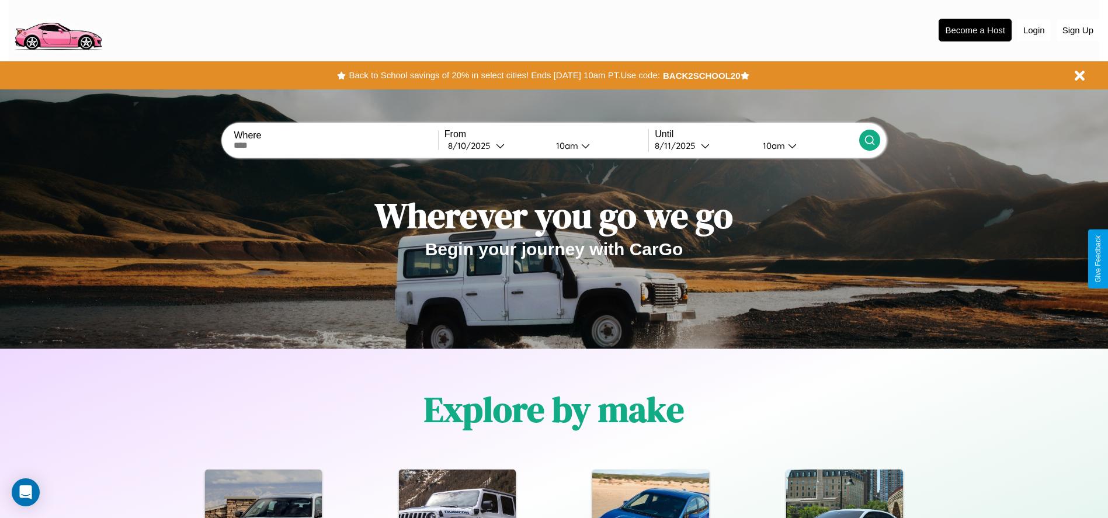
scroll to position [242, 0]
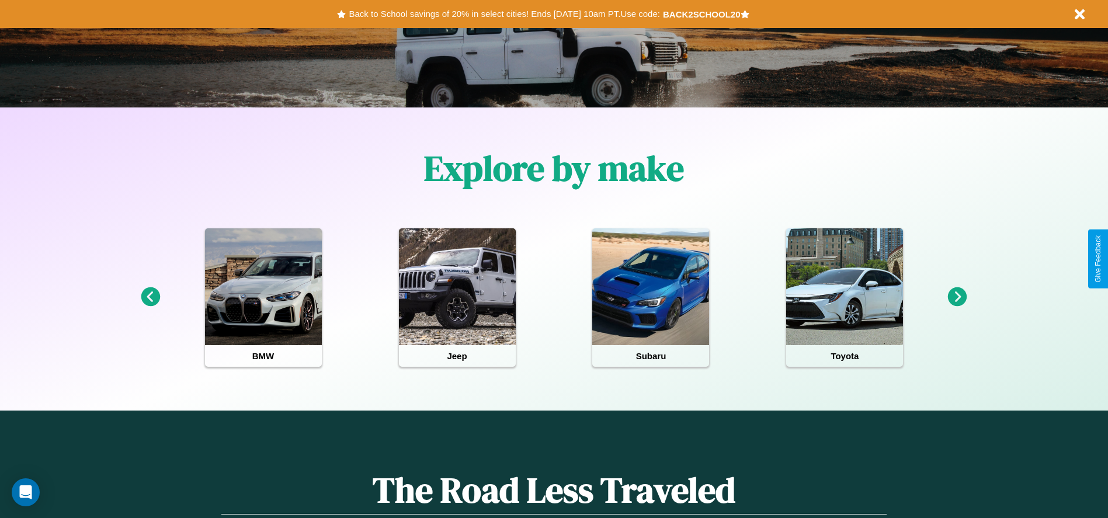
click at [957, 297] on icon at bounding box center [957, 296] width 19 height 19
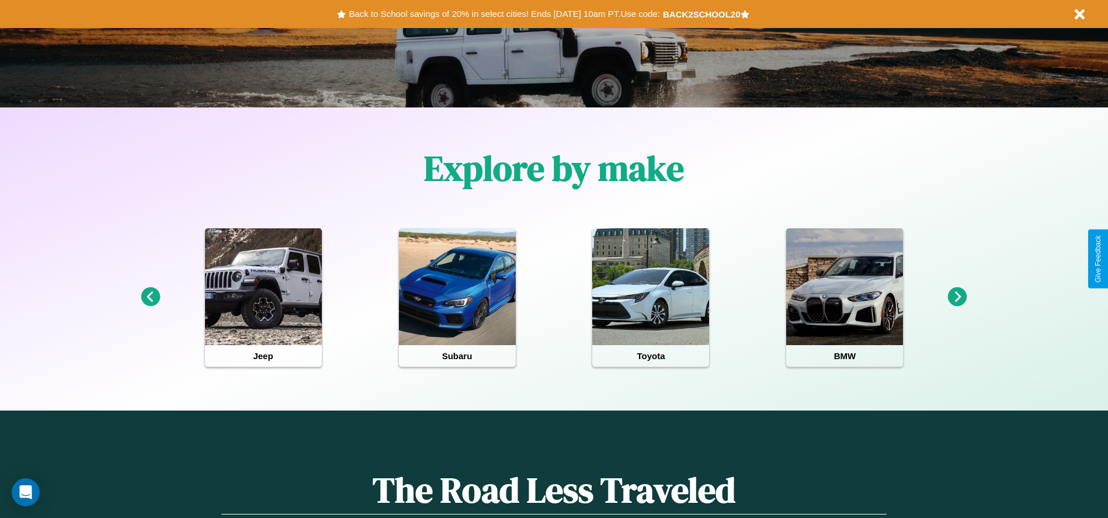
click at [957, 297] on icon at bounding box center [957, 296] width 19 height 19
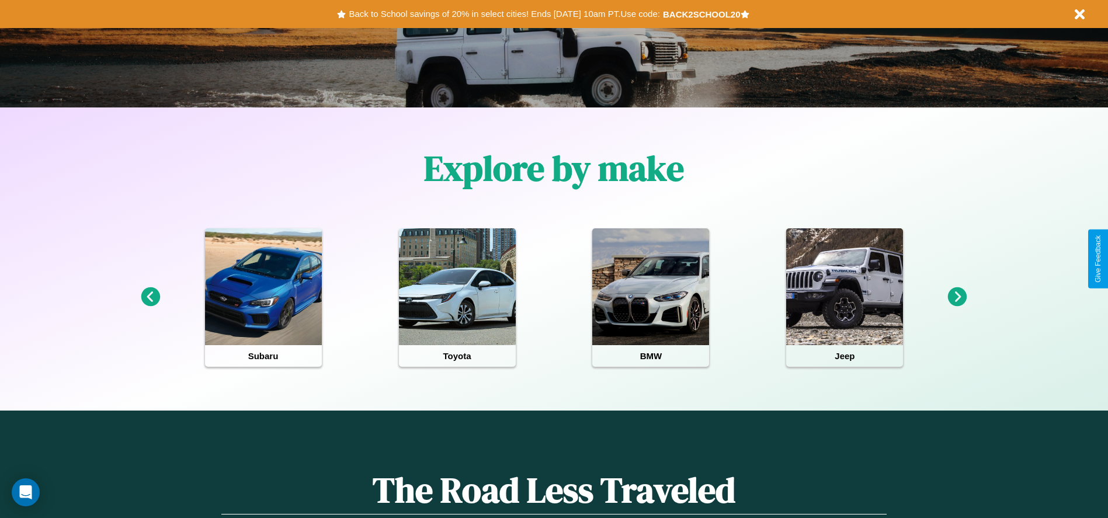
click at [150, 297] on icon at bounding box center [150, 296] width 19 height 19
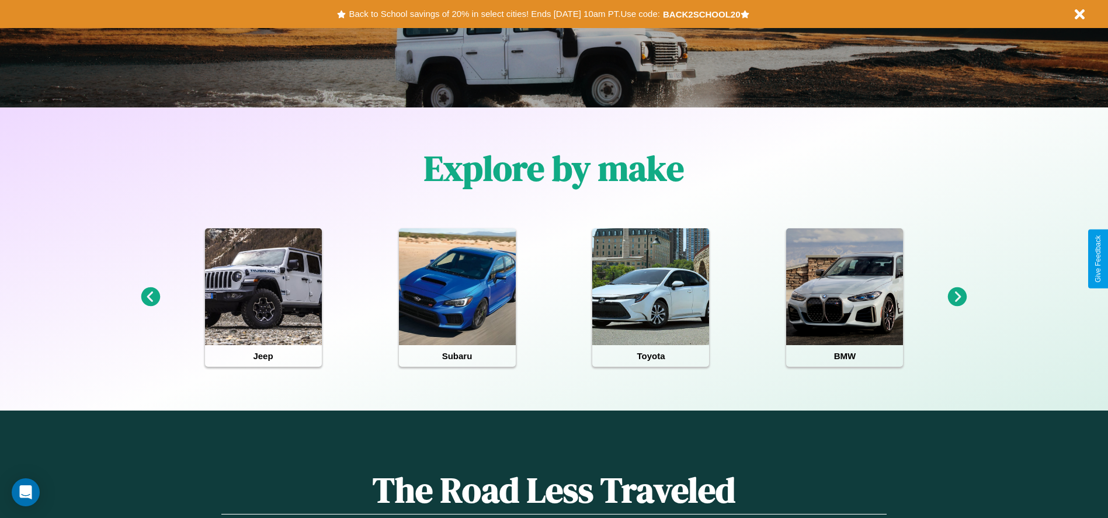
click at [957, 297] on icon at bounding box center [957, 296] width 19 height 19
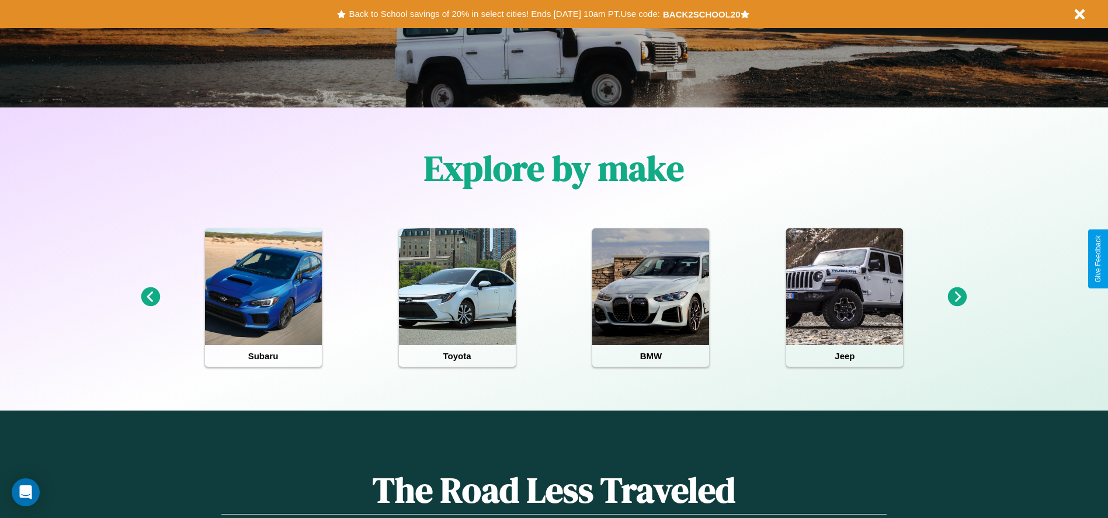
click at [957, 297] on icon at bounding box center [957, 296] width 19 height 19
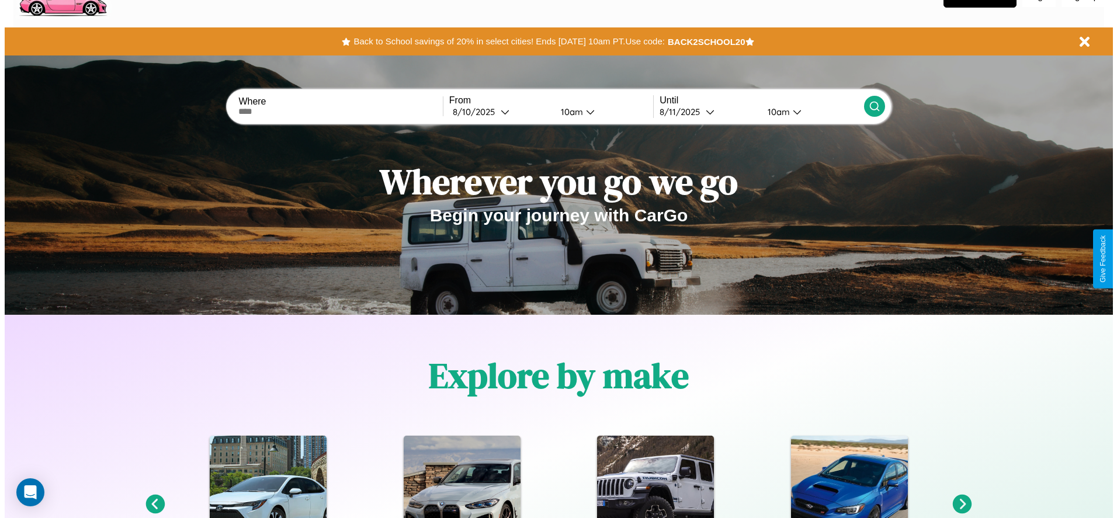
scroll to position [0, 0]
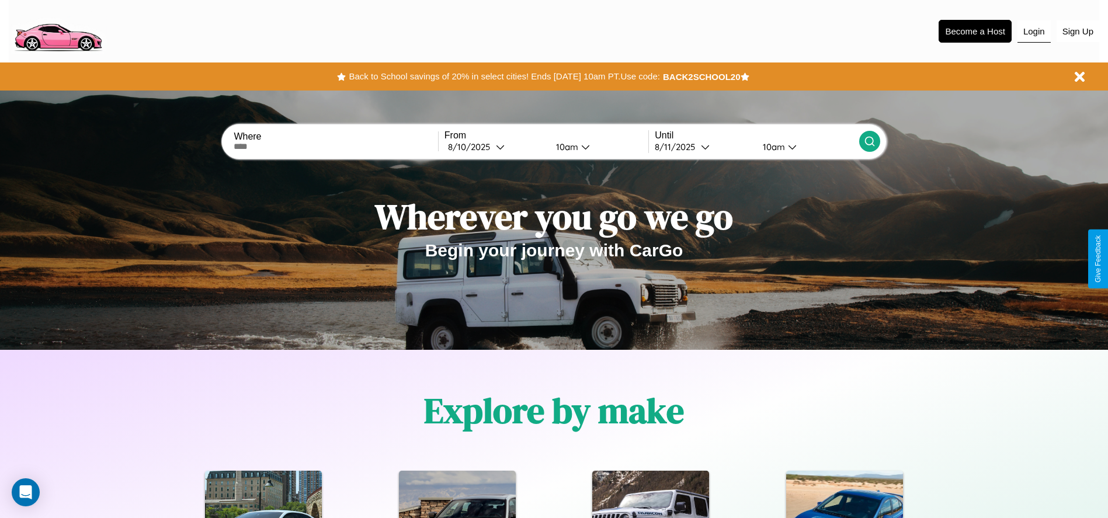
click at [1034, 31] on button "Login" at bounding box center [1034, 31] width 33 height 22
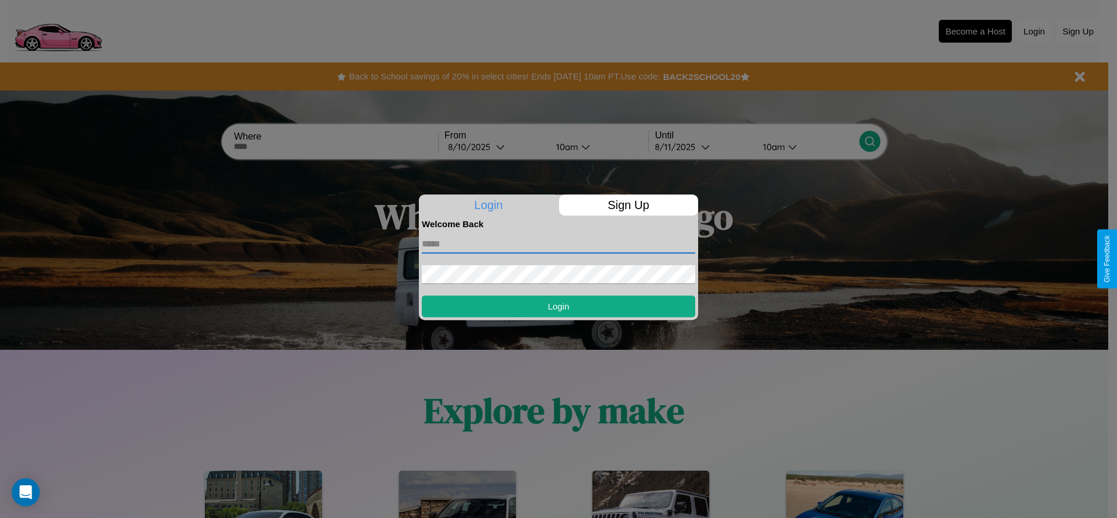
click at [558, 244] on input "text" at bounding box center [558, 244] width 273 height 19
type input "**********"
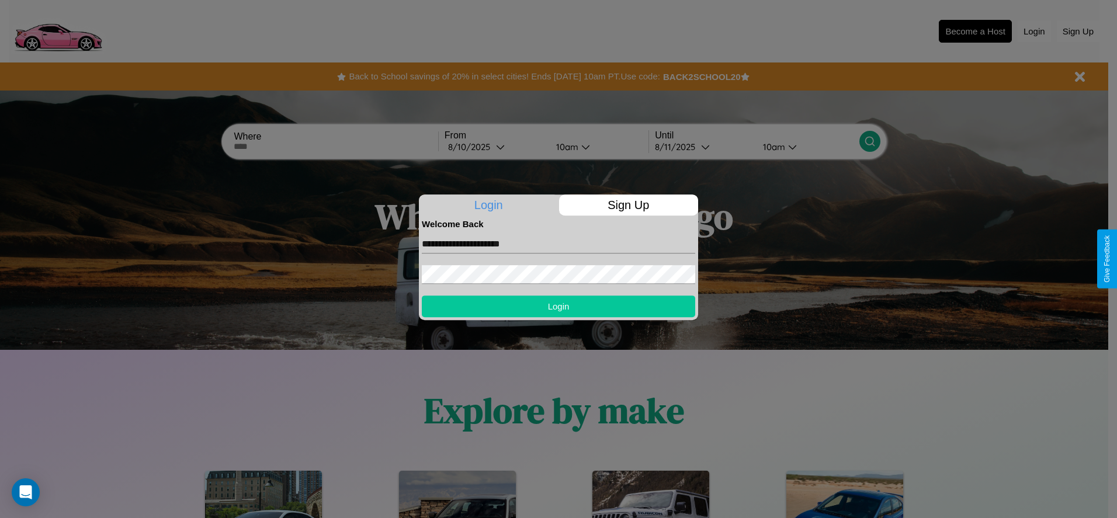
click at [558, 306] on button "Login" at bounding box center [558, 307] width 273 height 22
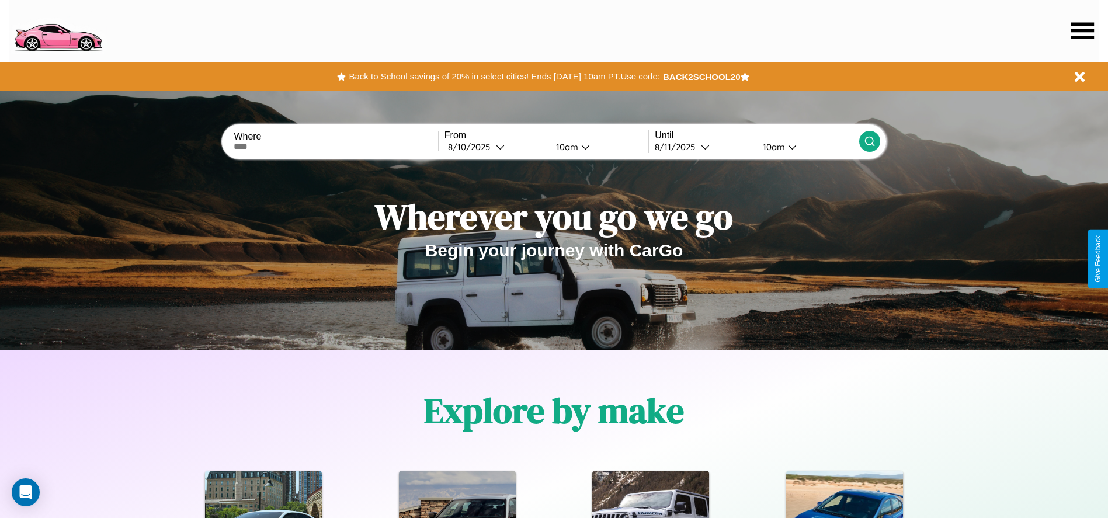
click at [1082, 30] on icon at bounding box center [1082, 30] width 23 height 16
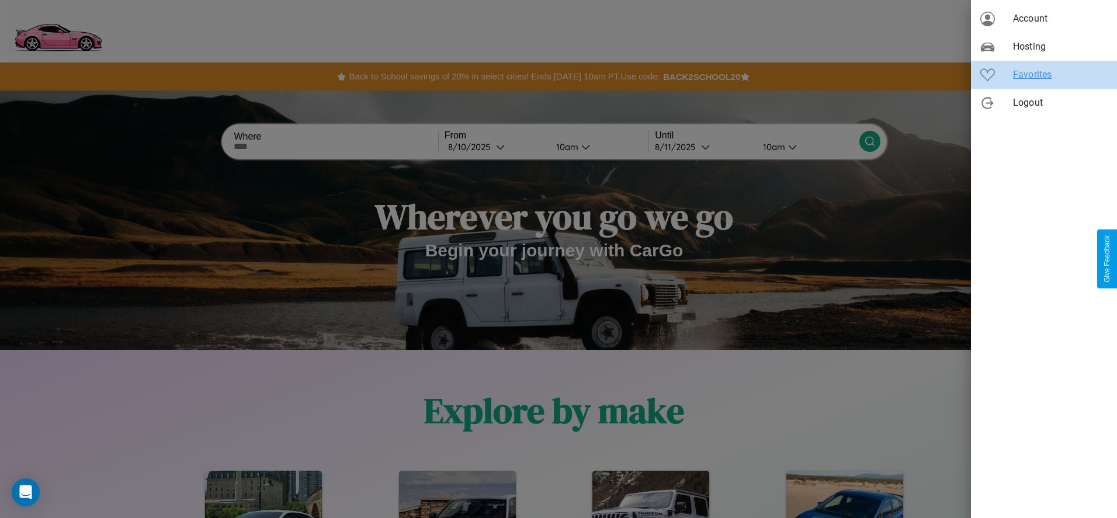
click at [1044, 75] on span "Favorites" at bounding box center [1060, 75] width 95 height 14
